Goal: Transaction & Acquisition: Purchase product/service

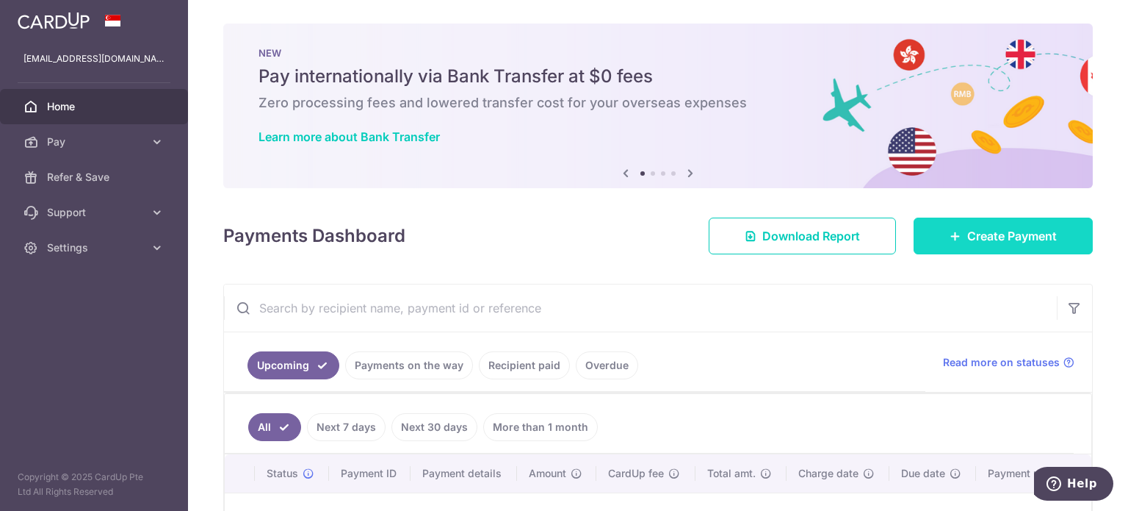
click at [996, 247] on link "Create Payment" at bounding box center [1003, 235] width 179 height 37
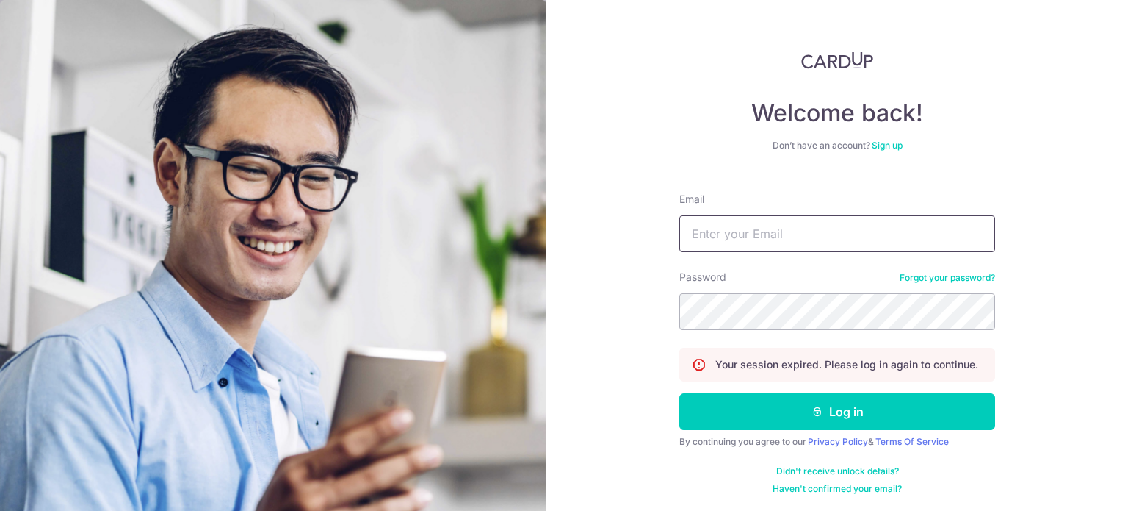
type input "limyannyun.lyy@gmail.com"
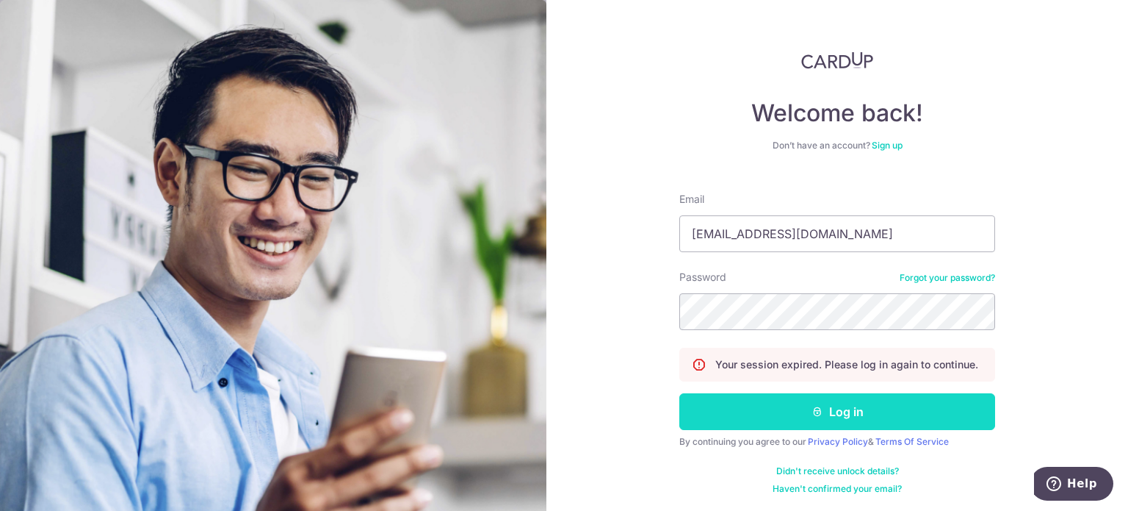
click at [790, 414] on button "Log in" at bounding box center [838, 411] width 316 height 37
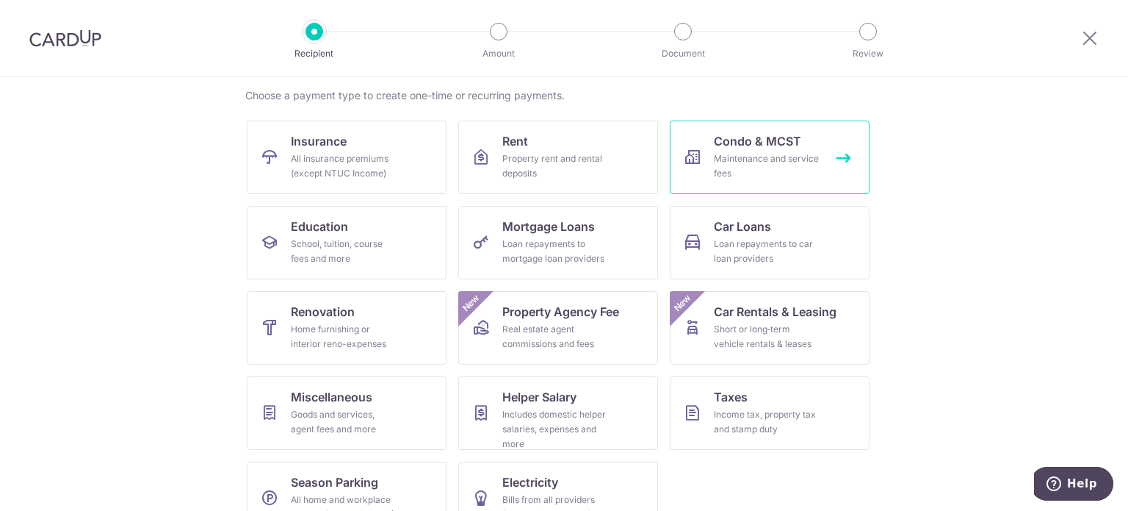
scroll to position [126, 0]
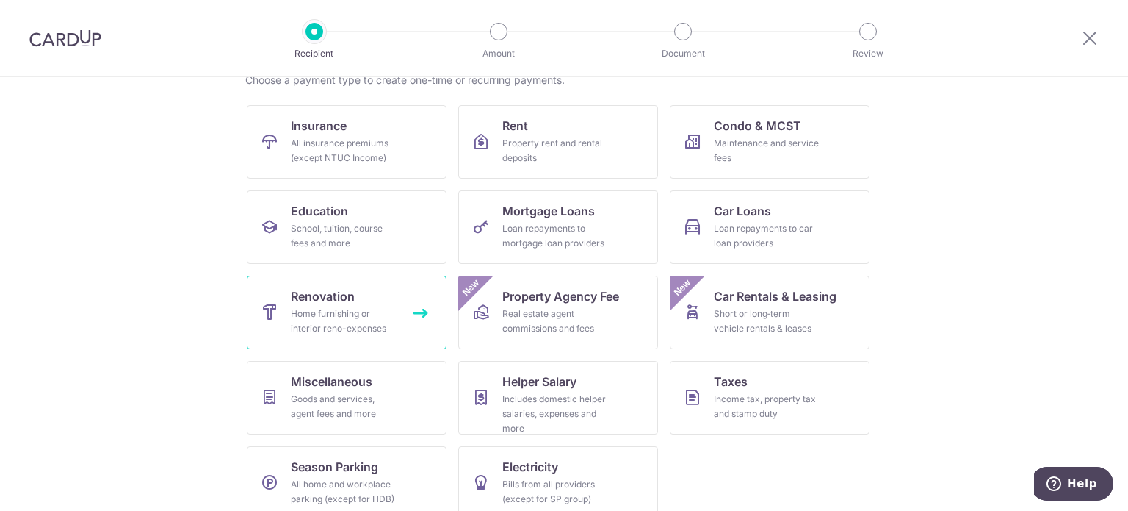
click at [344, 322] on div "Home furnishing or interior reno-expenses" at bounding box center [344, 320] width 106 height 29
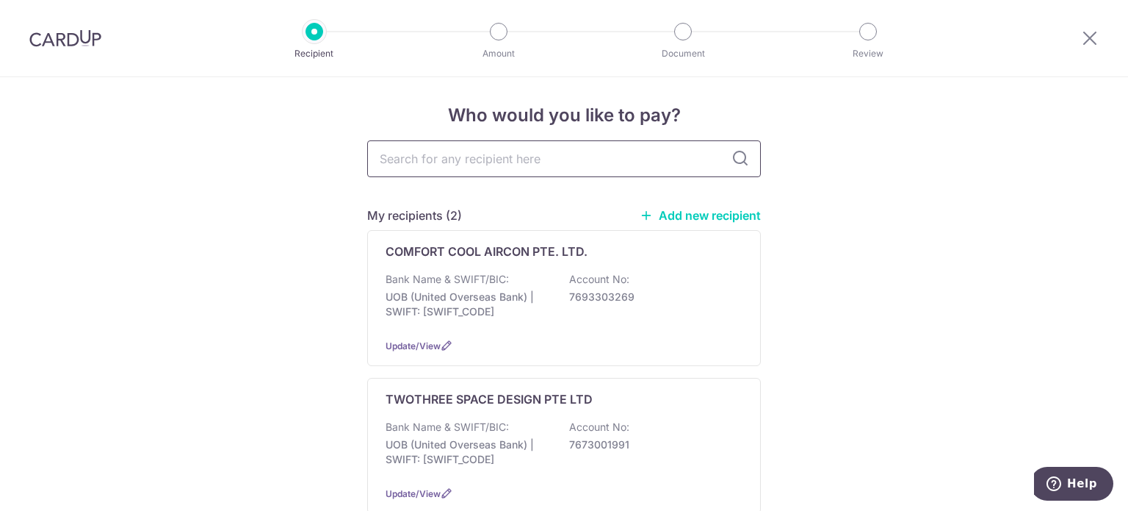
type input "ZGH ALUMINIUM PTE. LTD."
click at [516, 162] on input "ZGH ALUMINIUM PTE. LTD." at bounding box center [564, 158] width 394 height 37
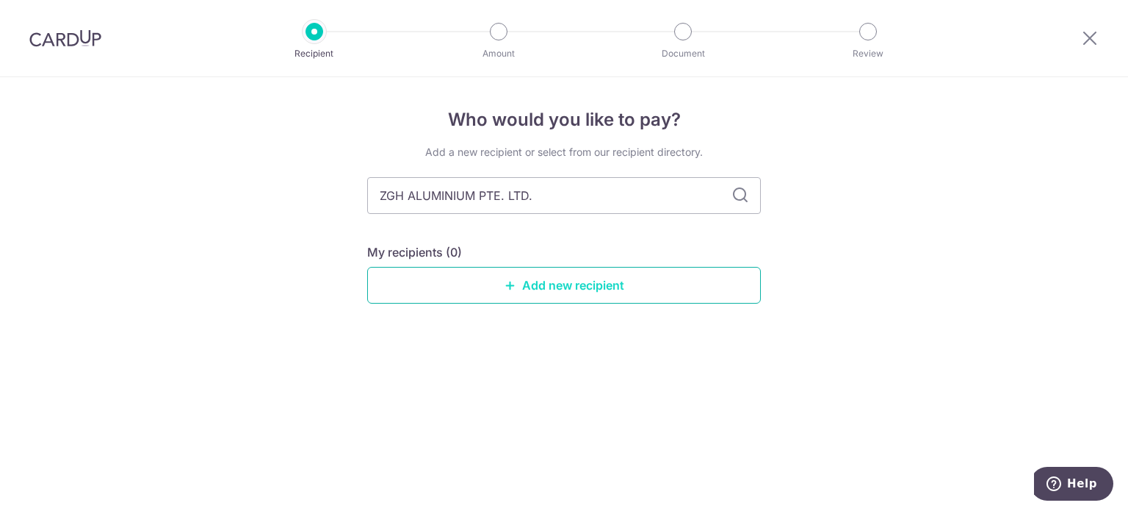
click at [617, 289] on link "Add new recipient" at bounding box center [564, 285] width 394 height 37
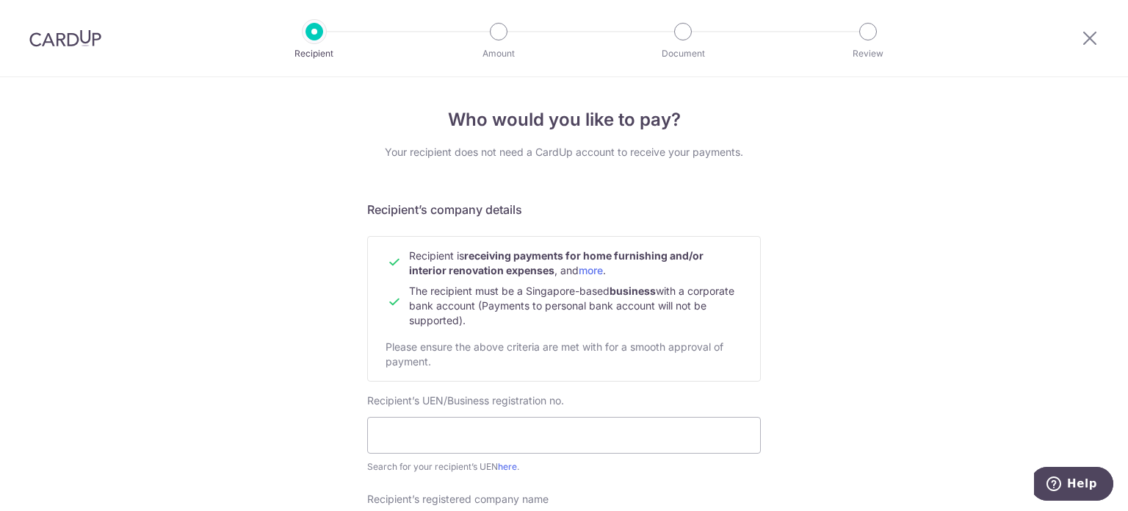
scroll to position [144, 0]
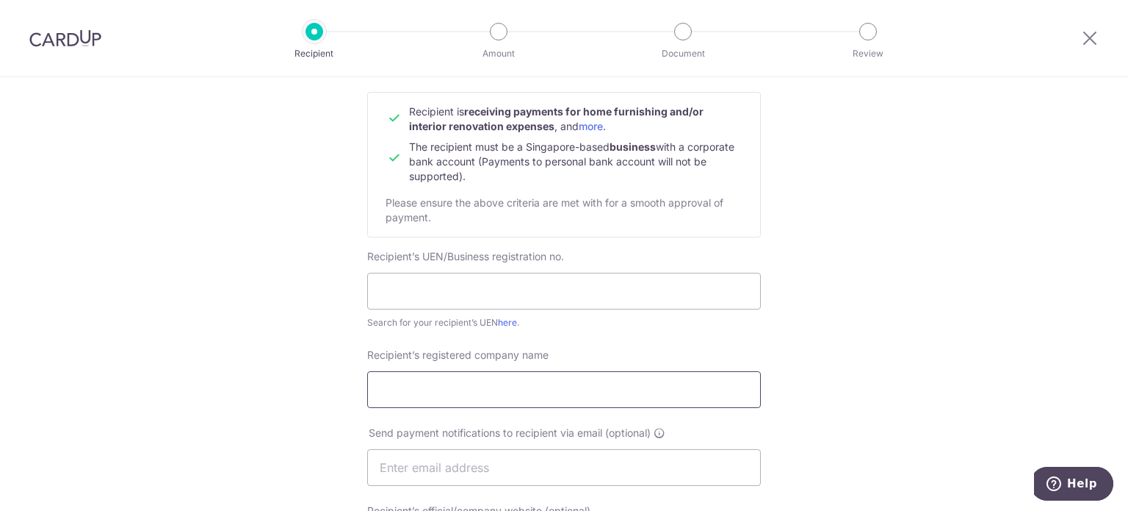
click at [518, 378] on input "Recipient’s registered company name" at bounding box center [564, 389] width 394 height 37
paste input "ZGH ALUMINIUM PTE. LTD."
type input "ZGH ALUMINIUM PTE. LTD."
click at [433, 292] on input "text" at bounding box center [564, 291] width 394 height 37
paste input "202207726D"
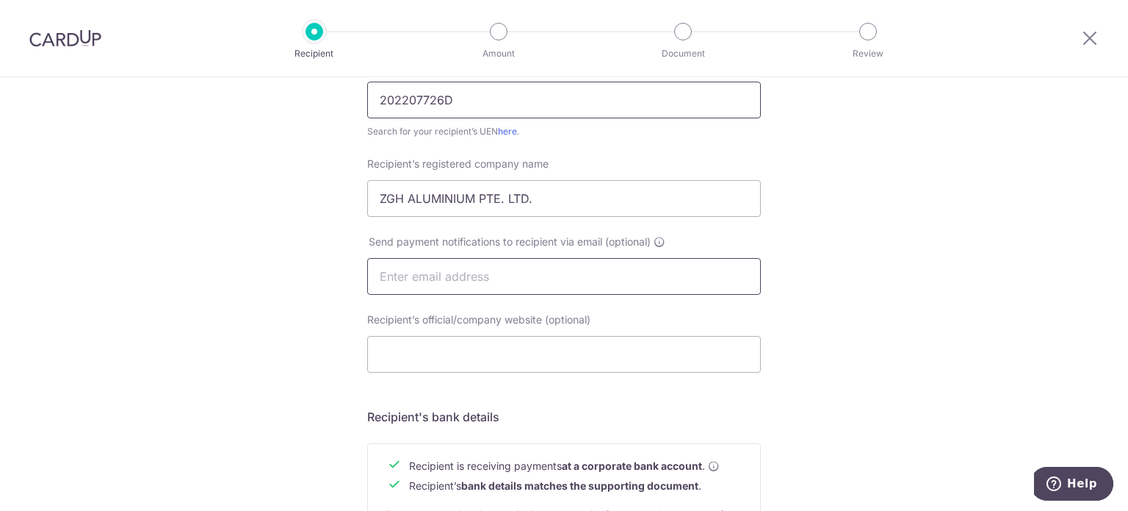
type input "202207726D"
click at [440, 278] on input "text" at bounding box center [564, 276] width 394 height 37
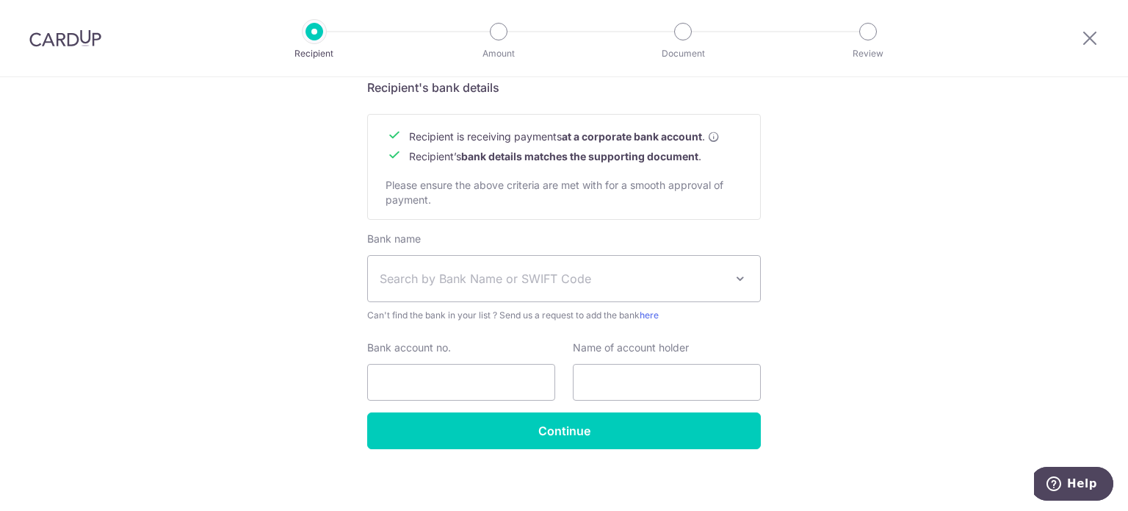
scroll to position [670, 0]
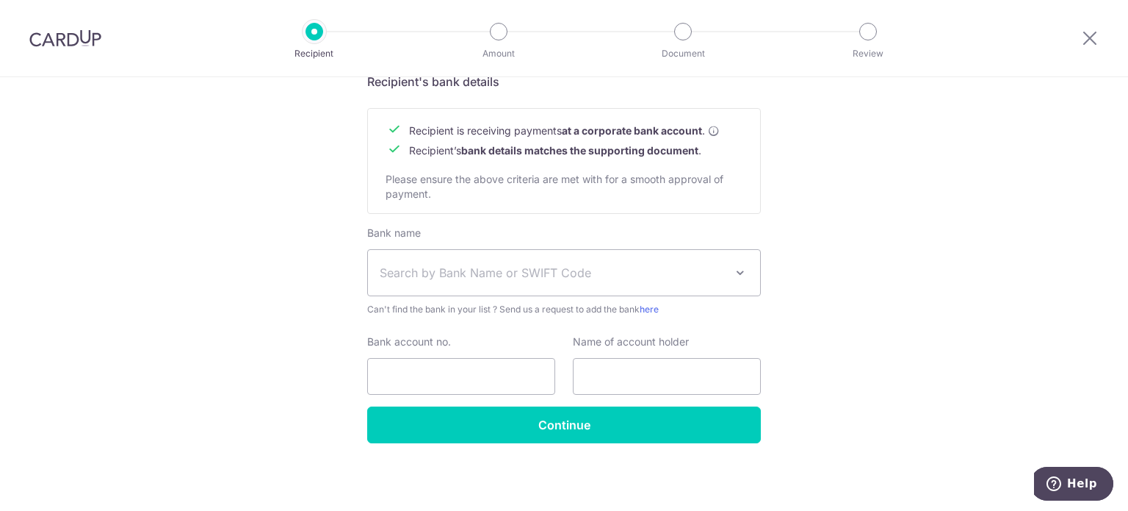
click at [442, 275] on span "Search by Bank Name or SWIFT Code" at bounding box center [552, 273] width 345 height 18
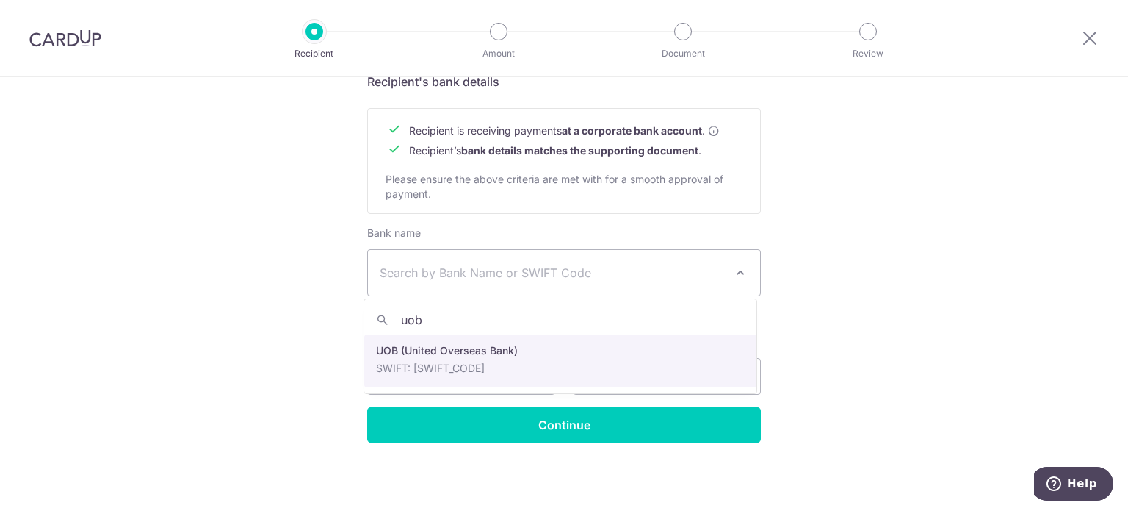
type input "uob"
select select "18"
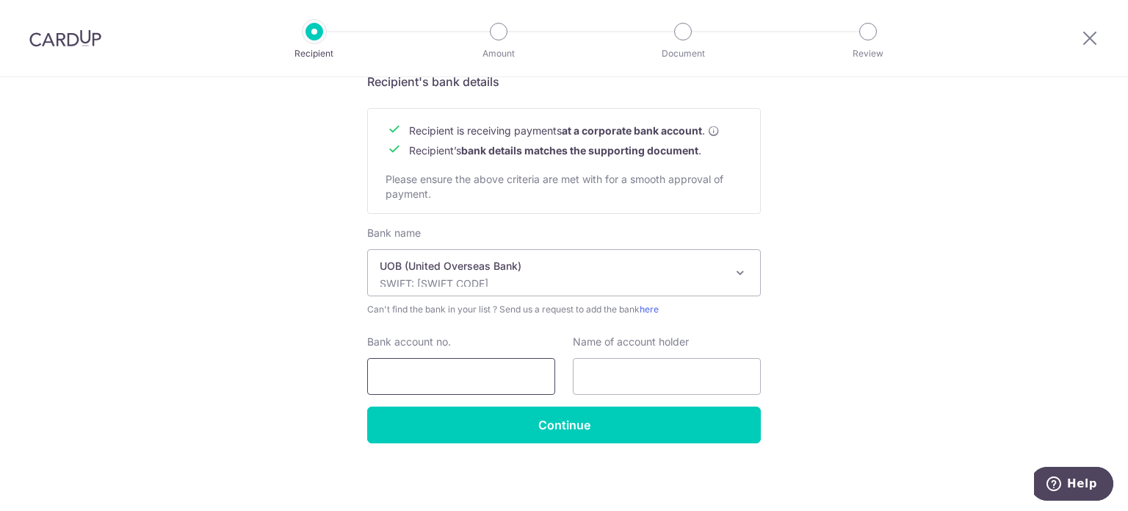
click at [469, 370] on input "Bank account no." at bounding box center [461, 376] width 188 height 37
paste input "314-312-5066"
click at [421, 373] on input "314-312-5066" at bounding box center [461, 376] width 188 height 37
type input "3143125066"
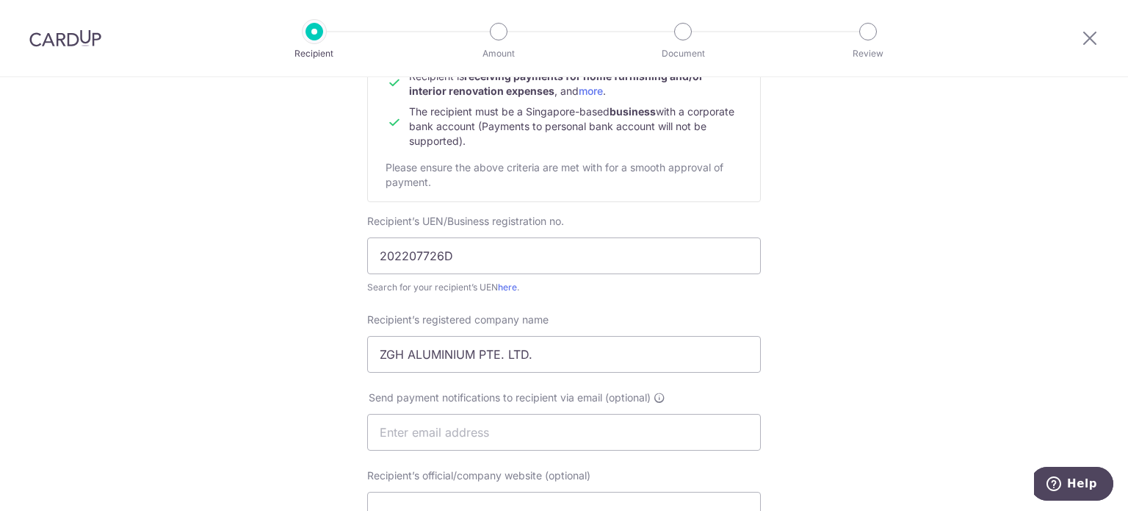
scroll to position [255, 0]
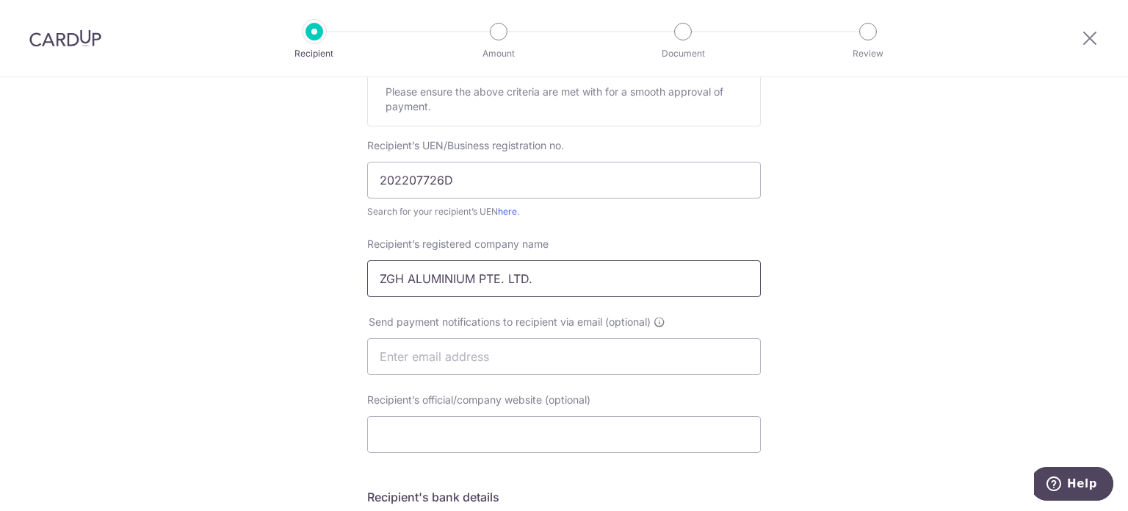
click at [558, 277] on input "ZGH ALUMINIUM PTE. LTD." at bounding box center [564, 278] width 394 height 37
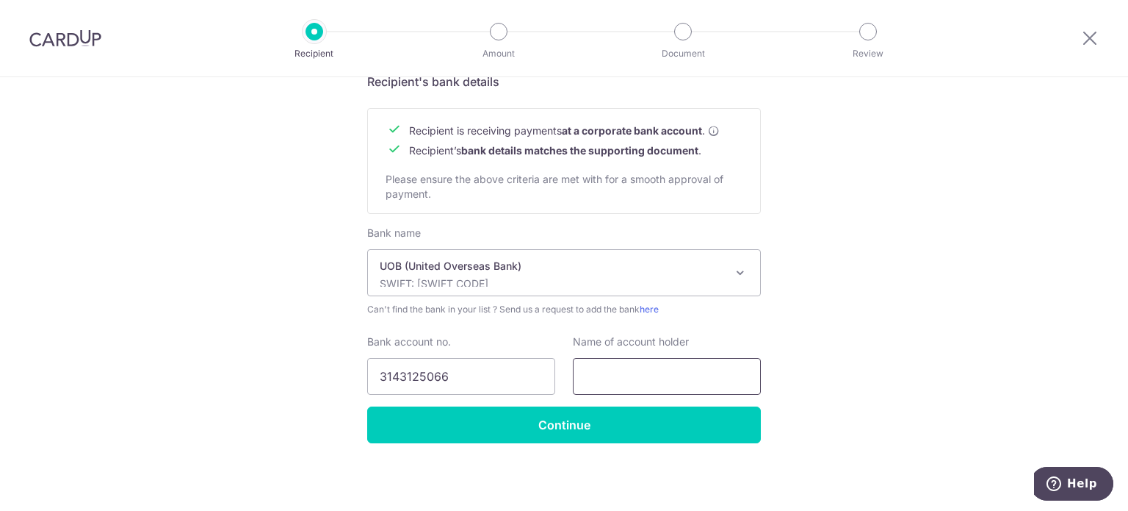
paste input "ZGH ALUMINIUM PTE. LTD."
click at [605, 386] on input "ZGH ALUMINIUM PTE. LTD." at bounding box center [667, 376] width 188 height 37
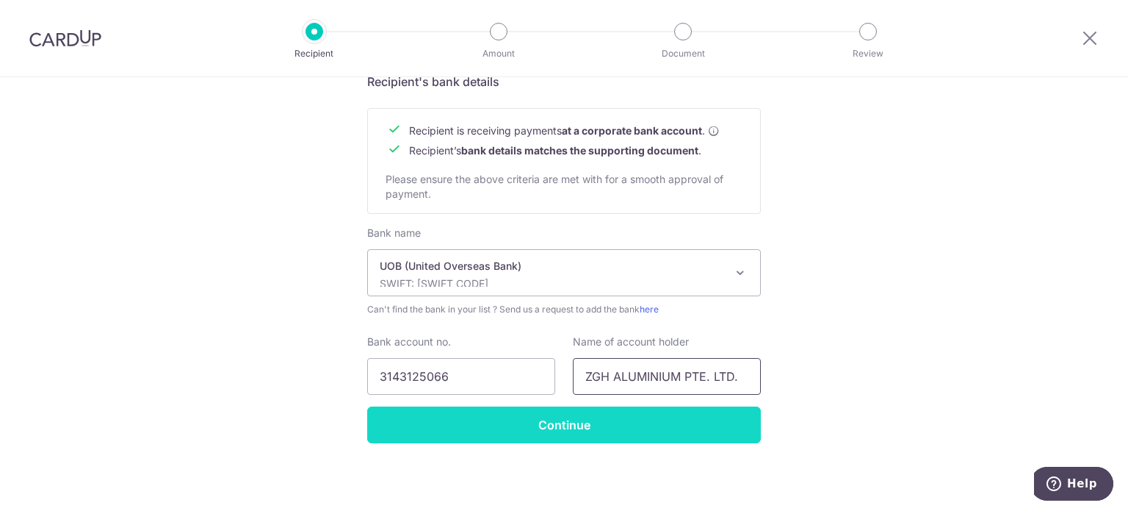
type input "ZGH ALUMINIUM PTE. LTD."
click at [582, 423] on input "Continue" at bounding box center [564, 424] width 394 height 37
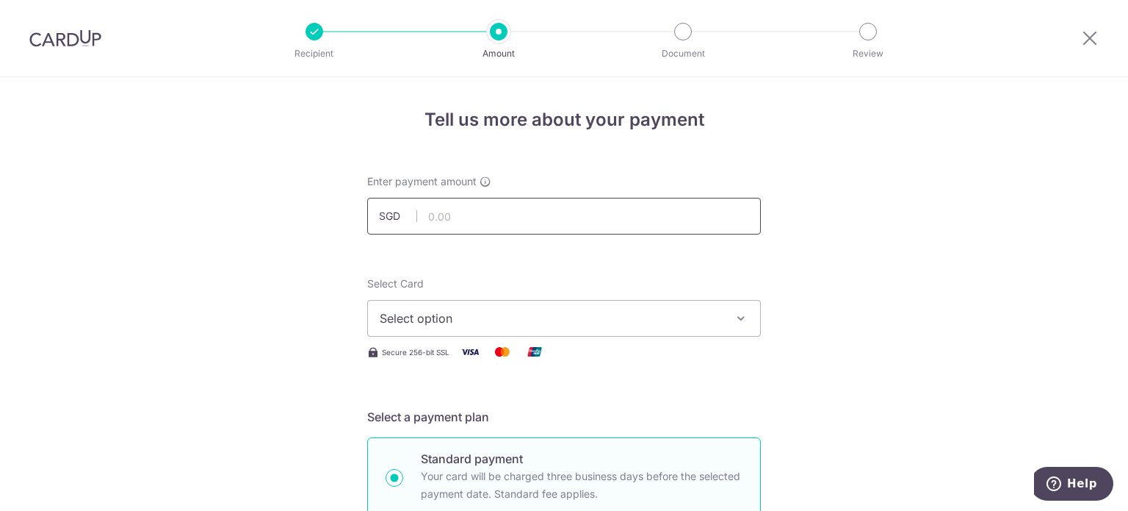
click at [536, 211] on input "text" at bounding box center [564, 216] width 394 height 37
type input "380.00"
click at [480, 311] on span "Select option" at bounding box center [551, 318] width 342 height 18
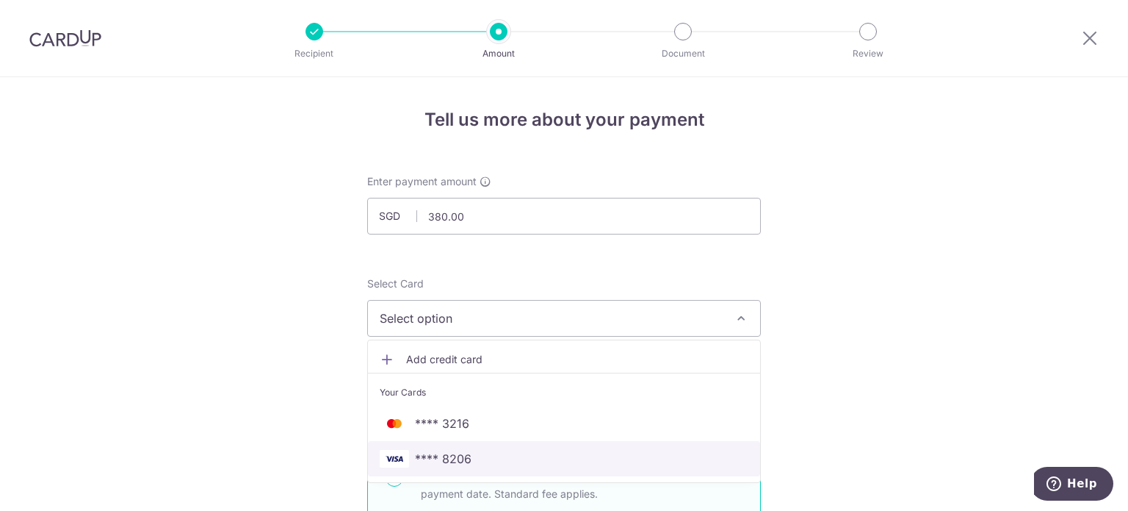
drag, startPoint x: 455, startPoint y: 455, endPoint x: 336, endPoint y: 453, distance: 119.0
click at [455, 455] on span "**** 8206" at bounding box center [443, 459] width 57 height 18
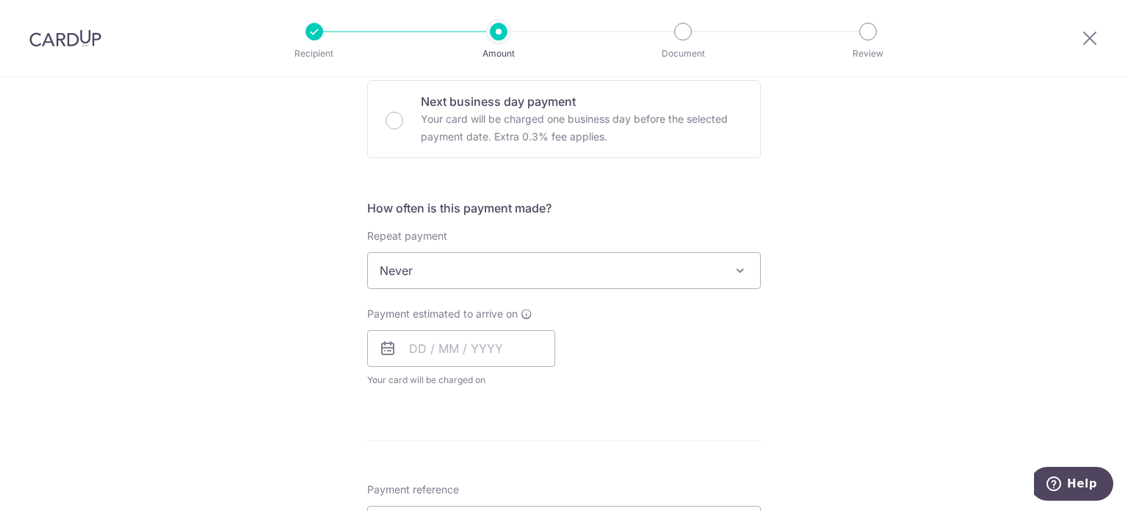
scroll to position [448, 0]
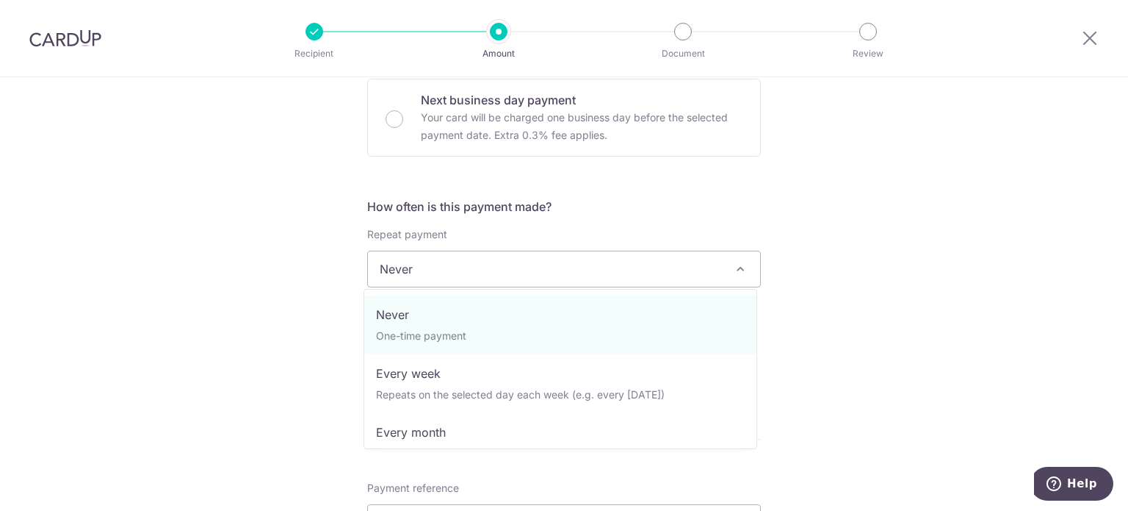
click at [460, 264] on span "Never" at bounding box center [564, 268] width 392 height 35
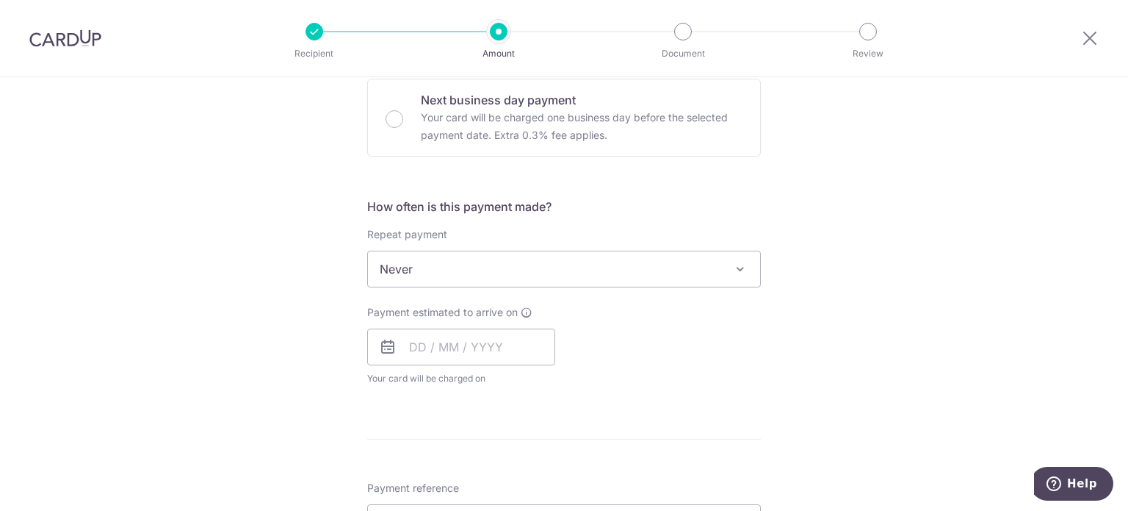
click at [460, 264] on span "Never" at bounding box center [564, 268] width 392 height 35
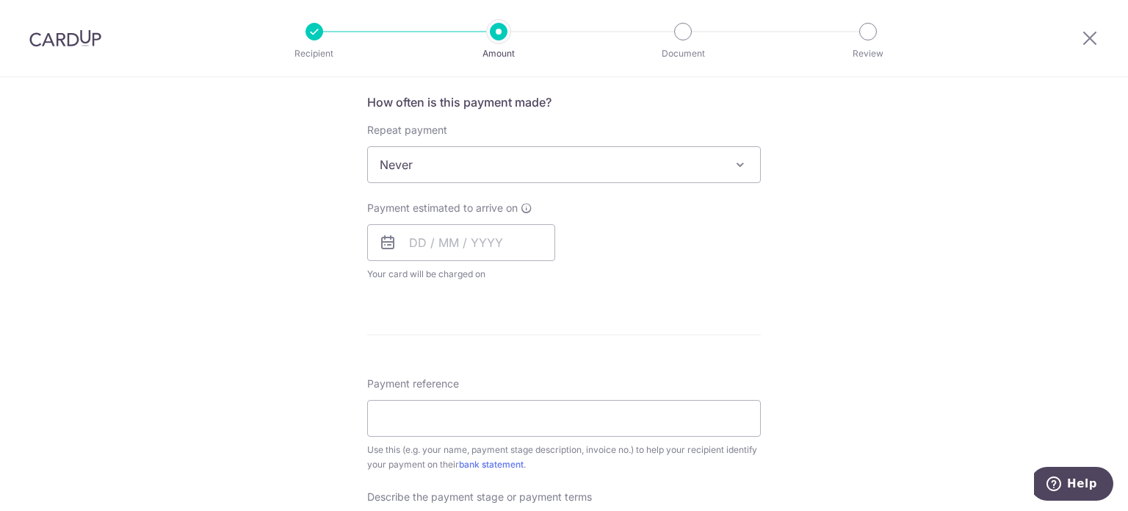
scroll to position [552, 0]
click at [434, 252] on input "text" at bounding box center [461, 243] width 188 height 37
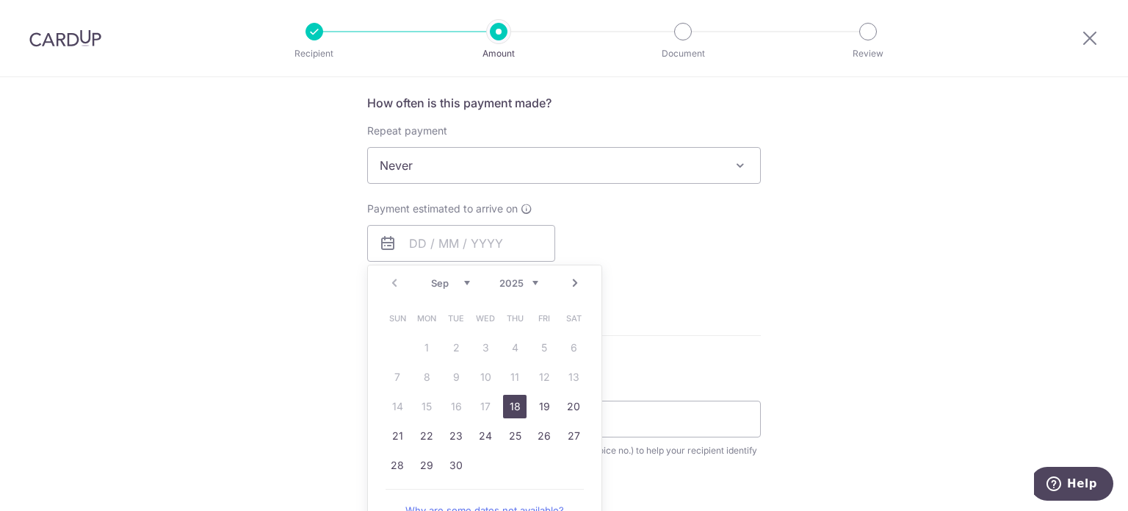
click at [516, 396] on link "18" at bounding box center [515, 406] width 24 height 24
type input "18/09/2025"
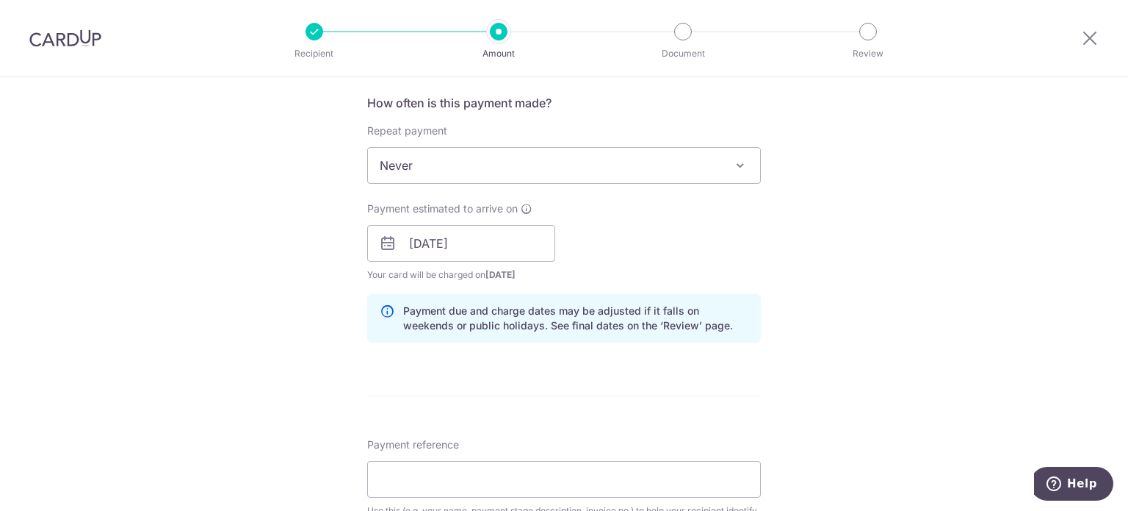
click at [515, 405] on form "Enter payment amount SGD 380.00 380.00 Recipient added successfully! Select Car…" at bounding box center [564, 283] width 394 height 1322
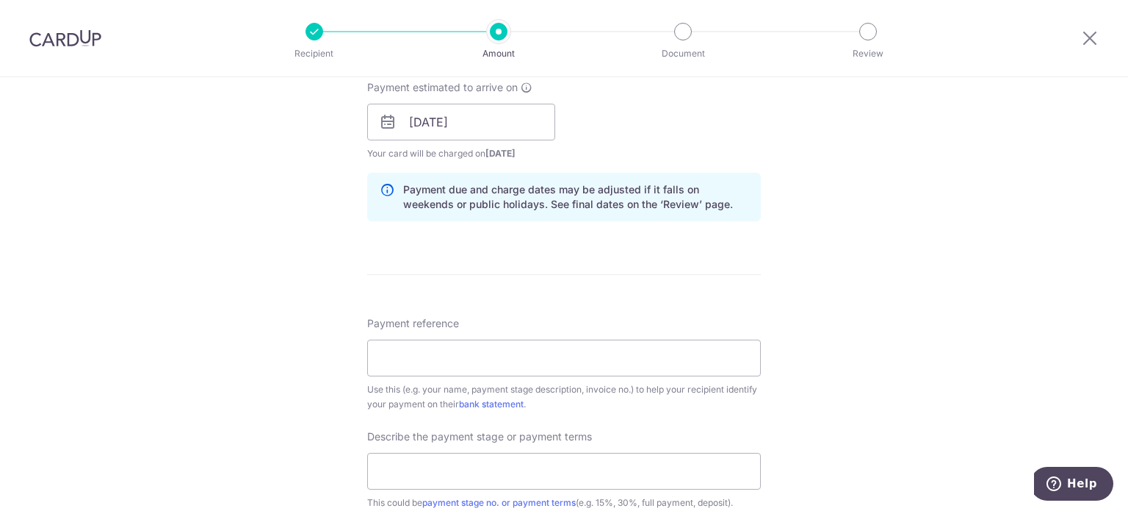
scroll to position [770, 0]
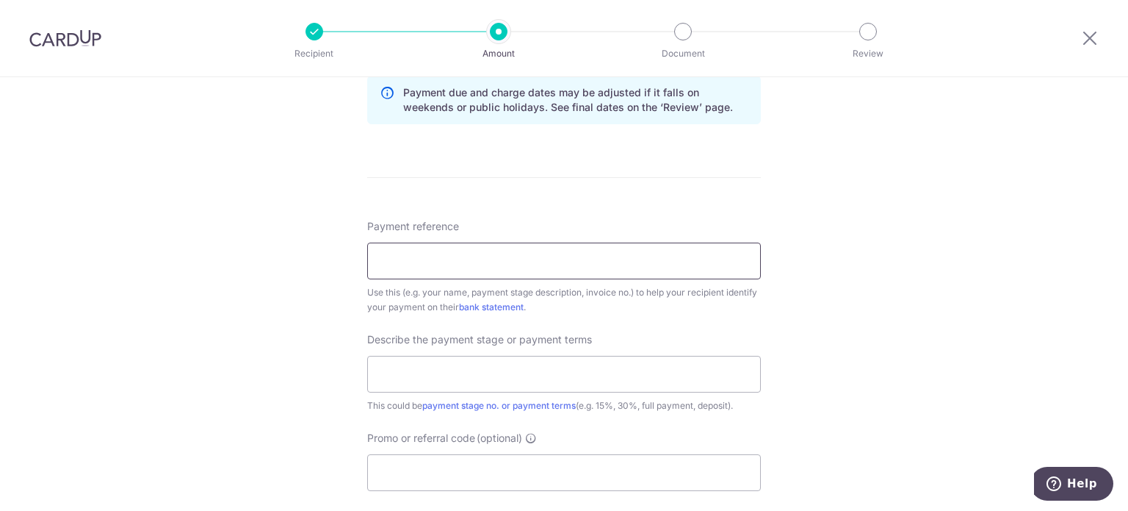
click at [526, 255] on input "Payment reference" at bounding box center [564, 260] width 394 height 37
paste input "2164"
type input "2164"
click at [498, 358] on input "text" at bounding box center [564, 374] width 394 height 37
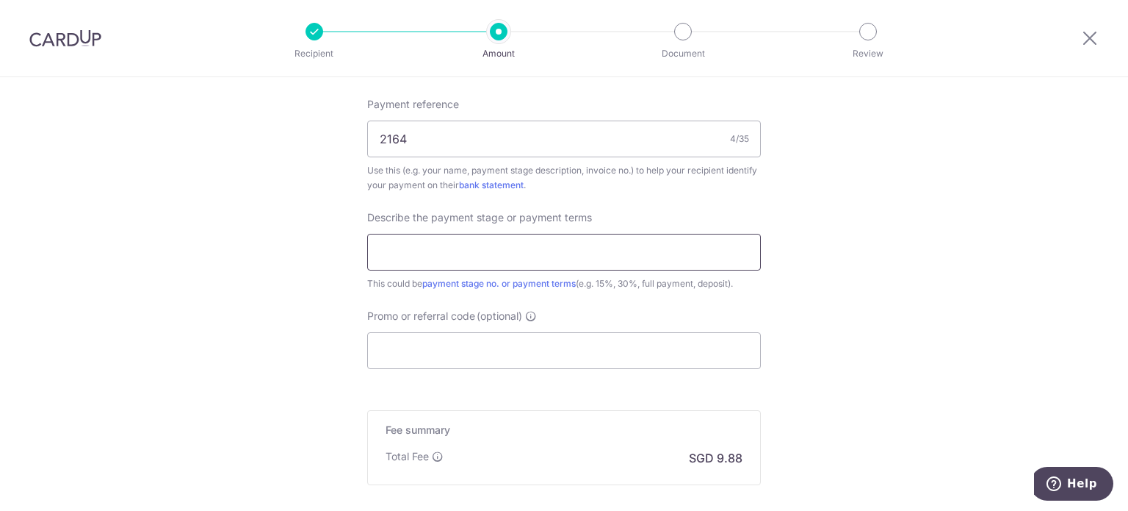
scroll to position [899, 0]
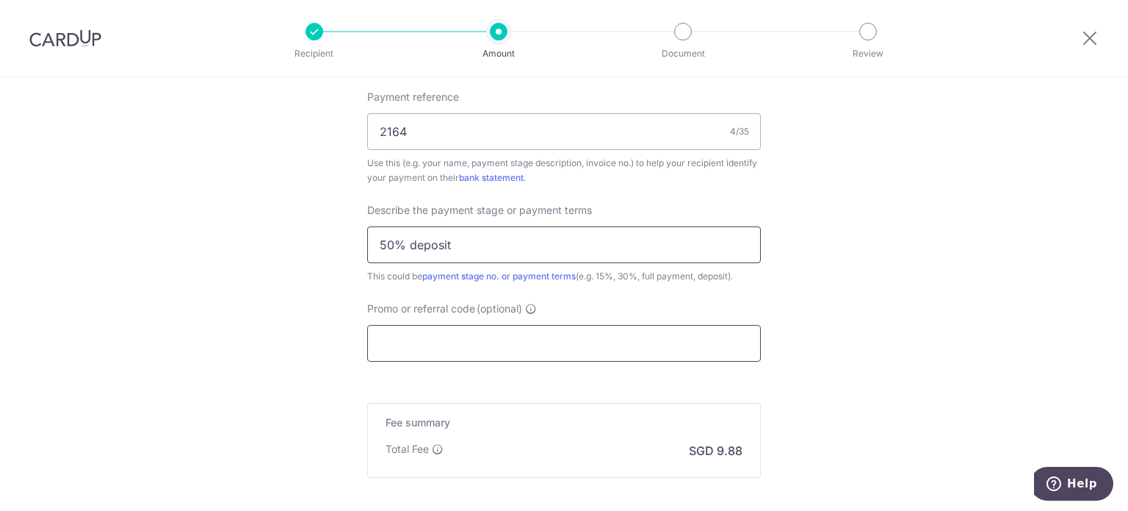
type input "50% deposit"
click at [608, 355] on input "Promo or referral code (optional)" at bounding box center [564, 343] width 394 height 37
paste input "MILELION"
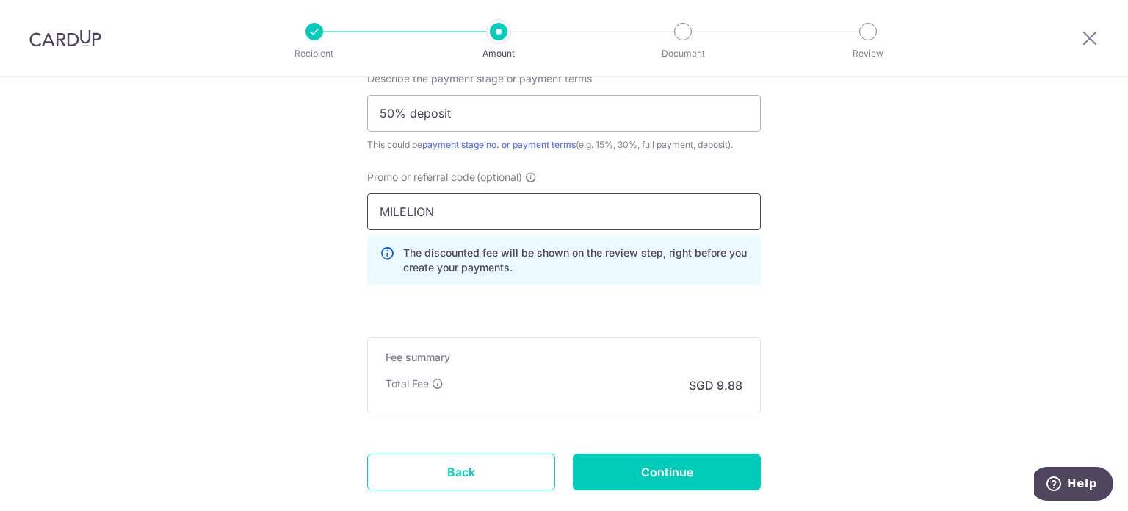
scroll to position [1117, 0]
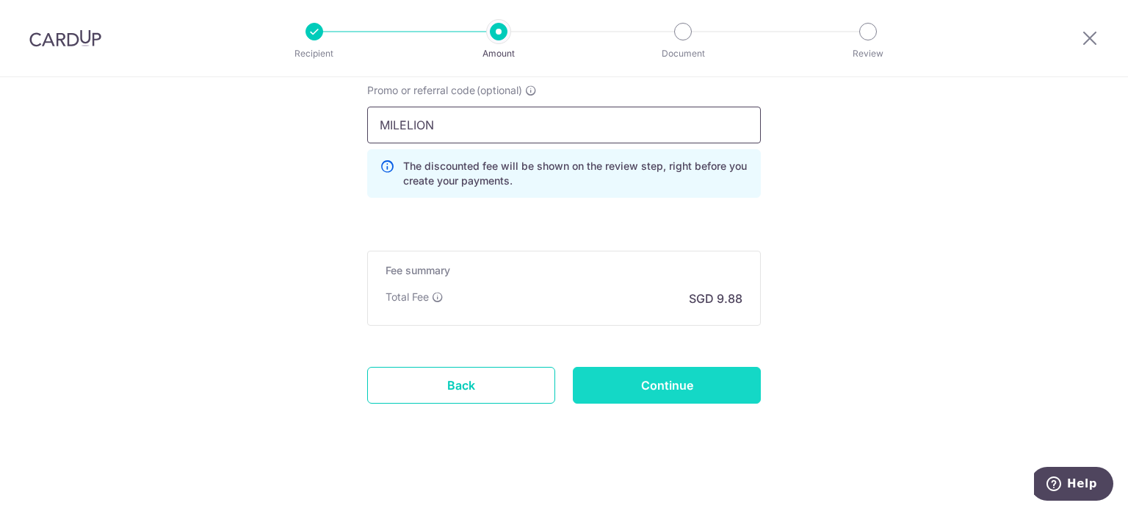
type input "MILELION"
click at [702, 386] on input "Continue" at bounding box center [667, 385] width 188 height 37
type input "Create Schedule"
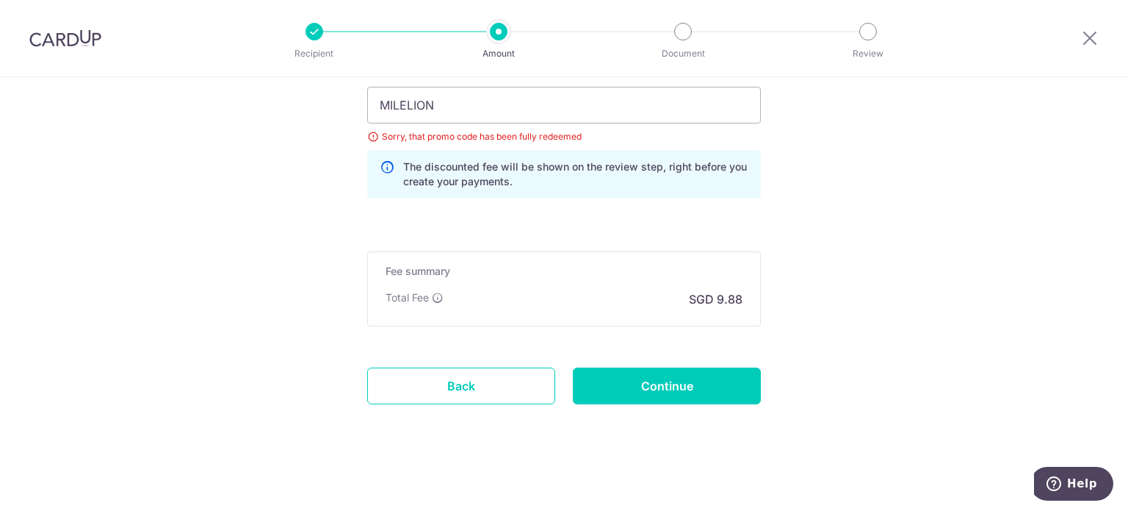
scroll to position [1023, 0]
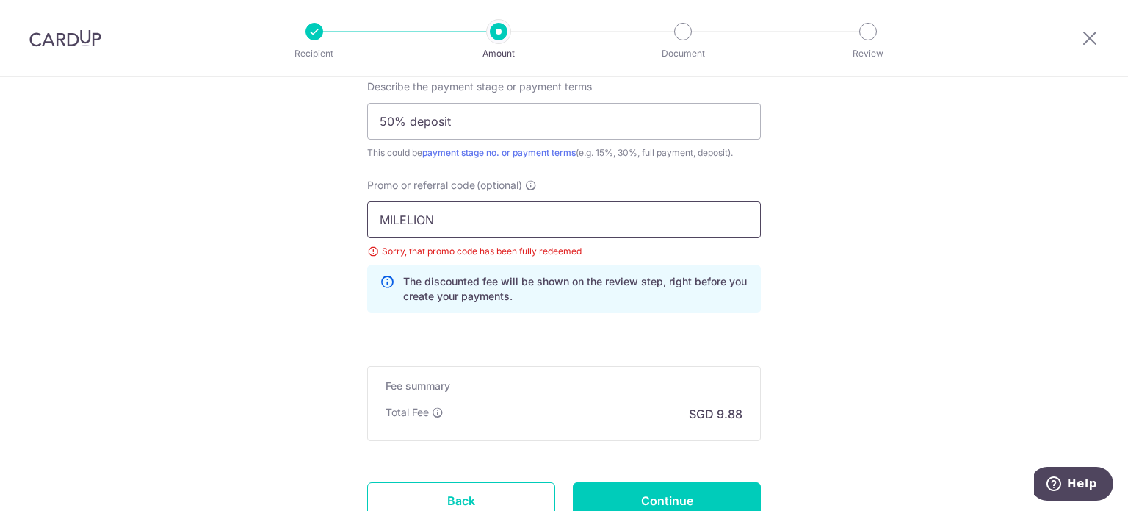
click at [462, 221] on input "MILELION" at bounding box center [564, 219] width 394 height 37
paste input "OFF225"
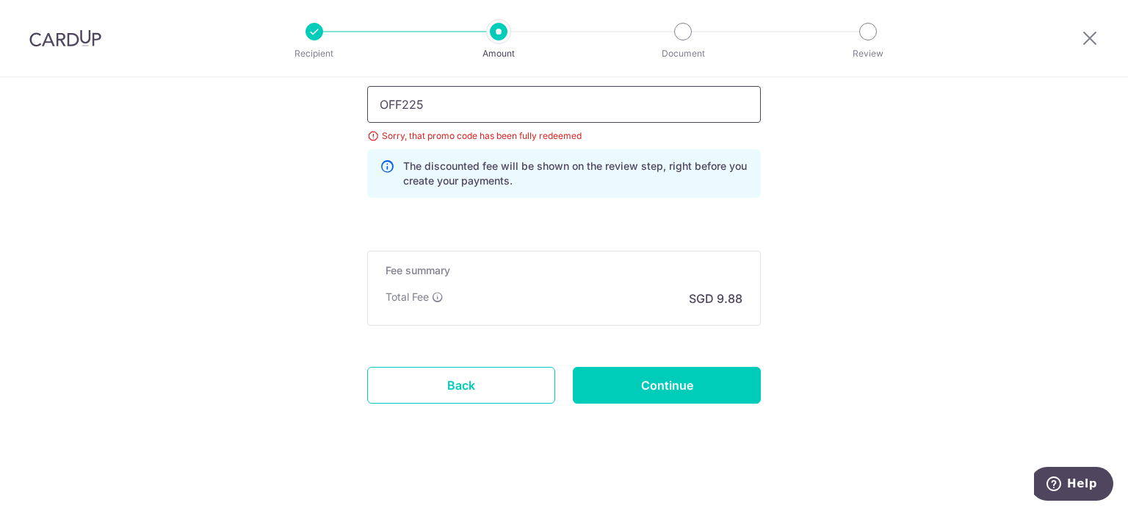
type input "OFF225"
click at [658, 390] on input "Continue" at bounding box center [667, 385] width 188 height 37
type input "Update Schedule"
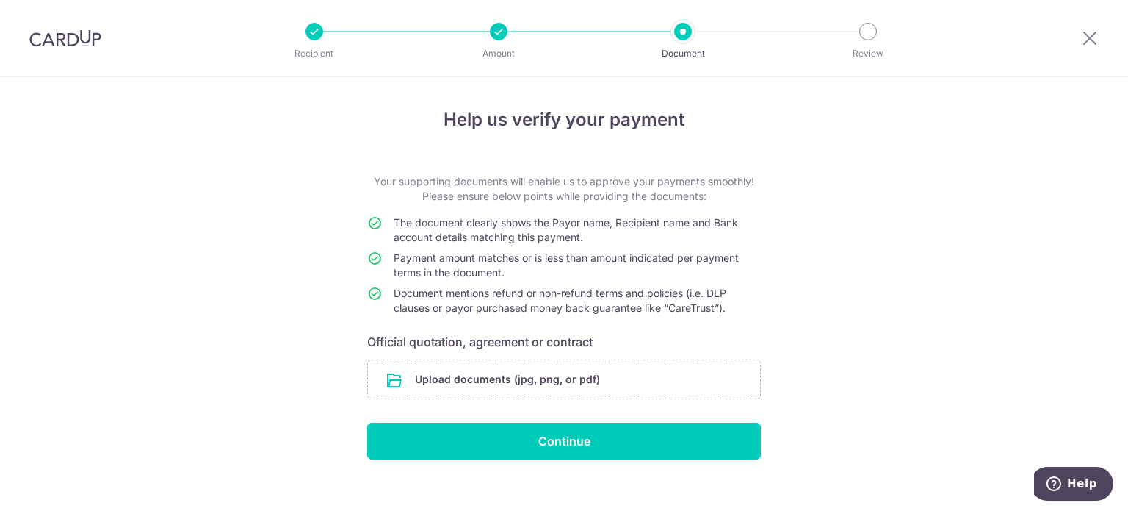
scroll to position [17, 0]
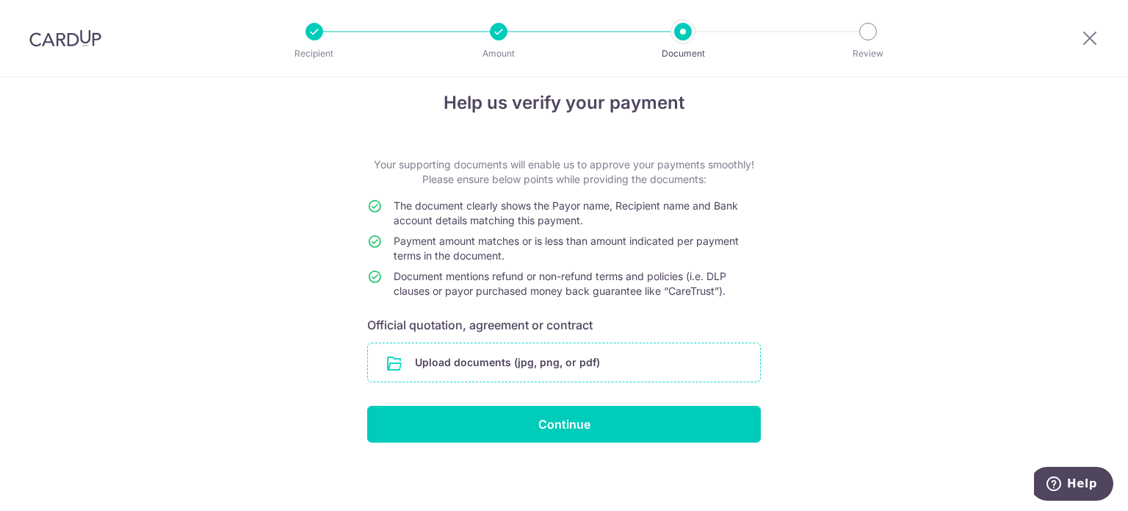
click at [520, 372] on input "file" at bounding box center [564, 362] width 392 height 38
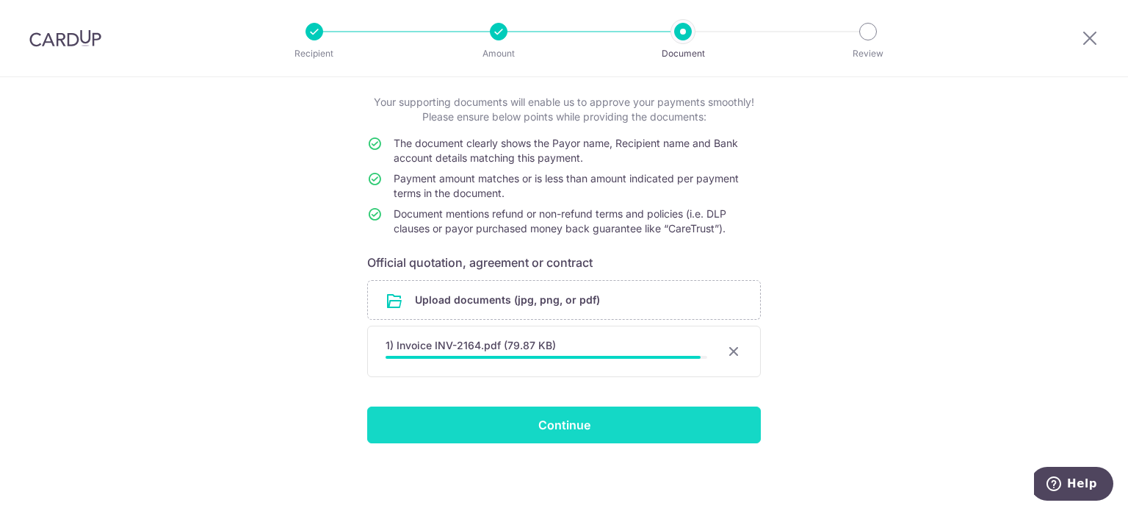
scroll to position [76, 0]
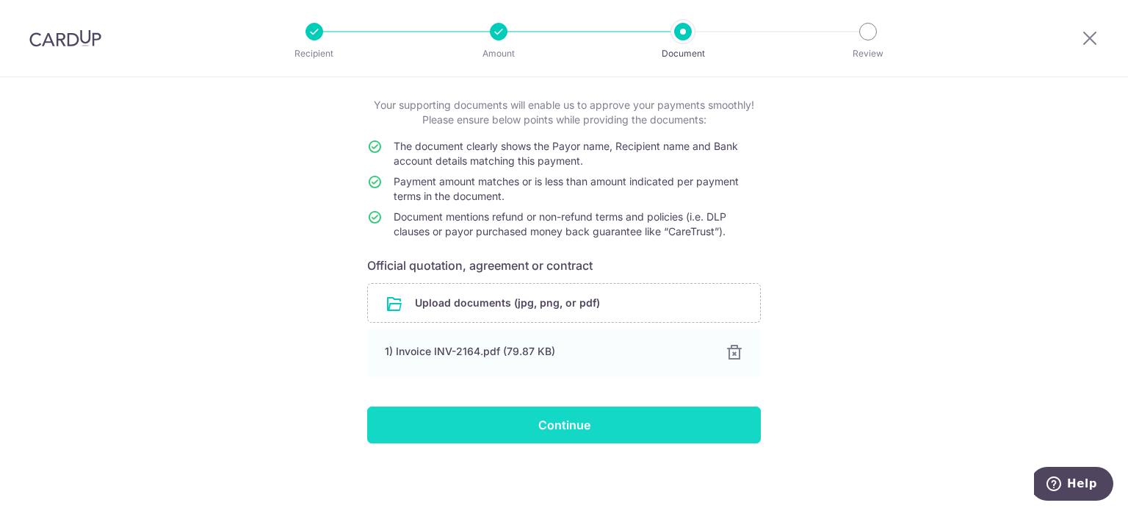
click at [504, 422] on input "Continue" at bounding box center [564, 424] width 394 height 37
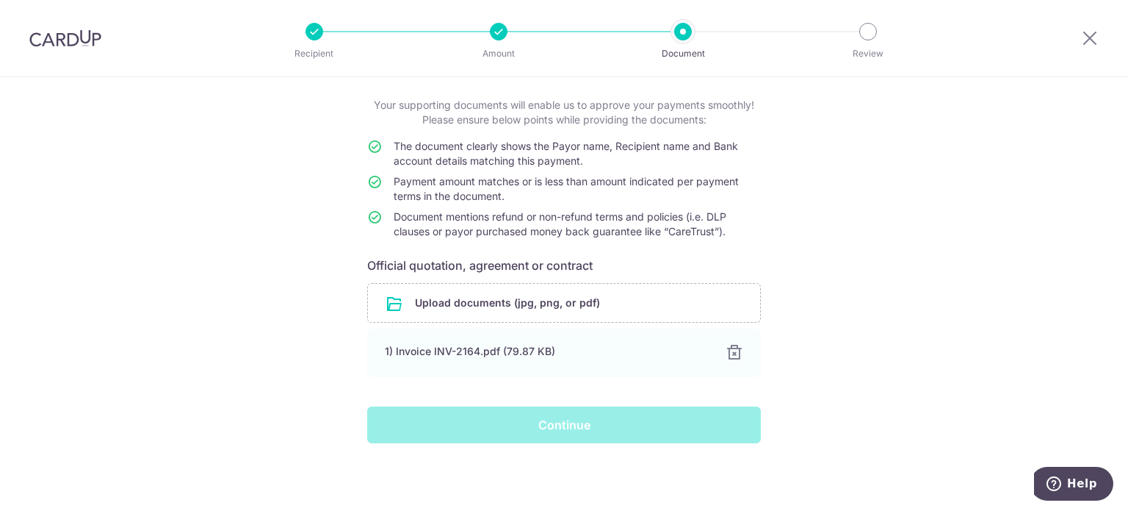
scroll to position [0, 0]
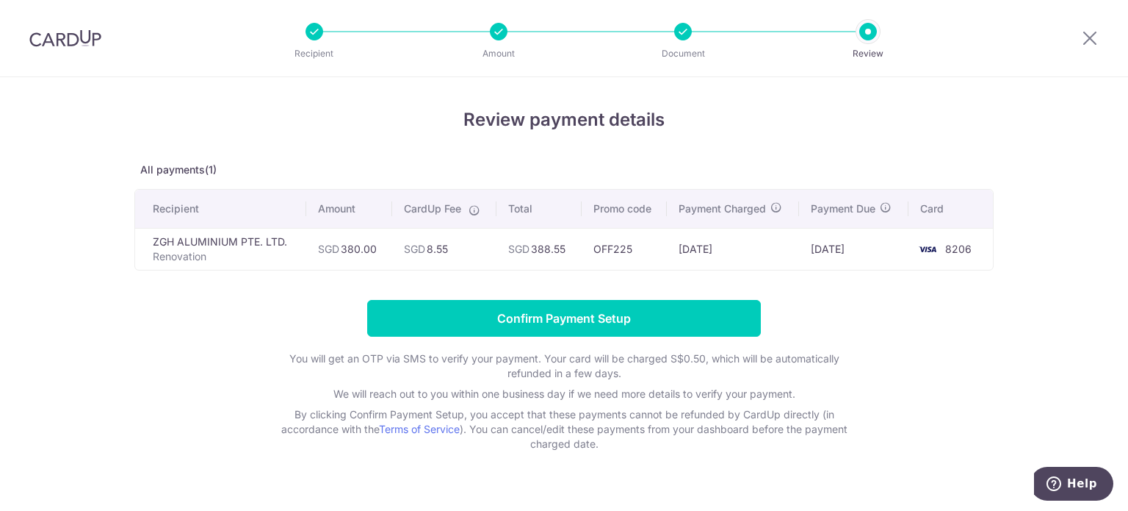
click at [96, 337] on div "Review payment details All payments(1) Recipient Amount CardUp Fee Total Promo …" at bounding box center [564, 307] width 1128 height 461
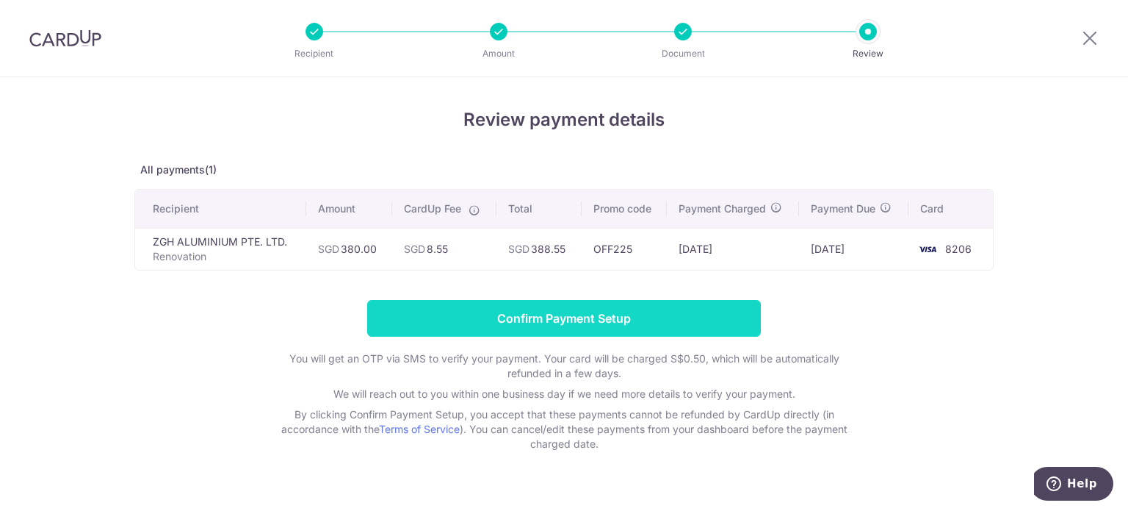
click at [530, 320] on input "Confirm Payment Setup" at bounding box center [564, 318] width 394 height 37
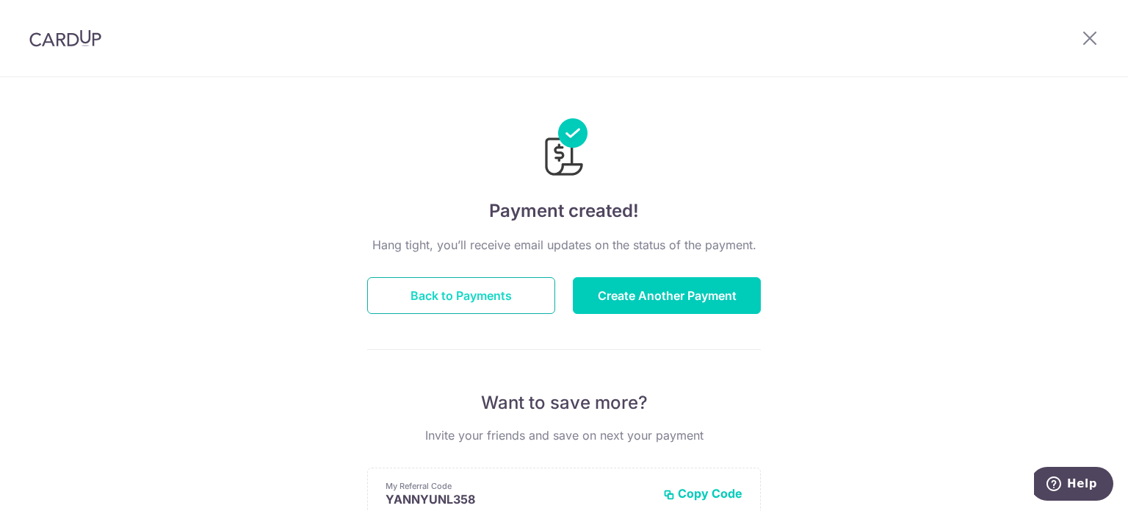
click at [476, 290] on button "Back to Payments" at bounding box center [461, 295] width 188 height 37
